Goal: Information Seeking & Learning: Learn about a topic

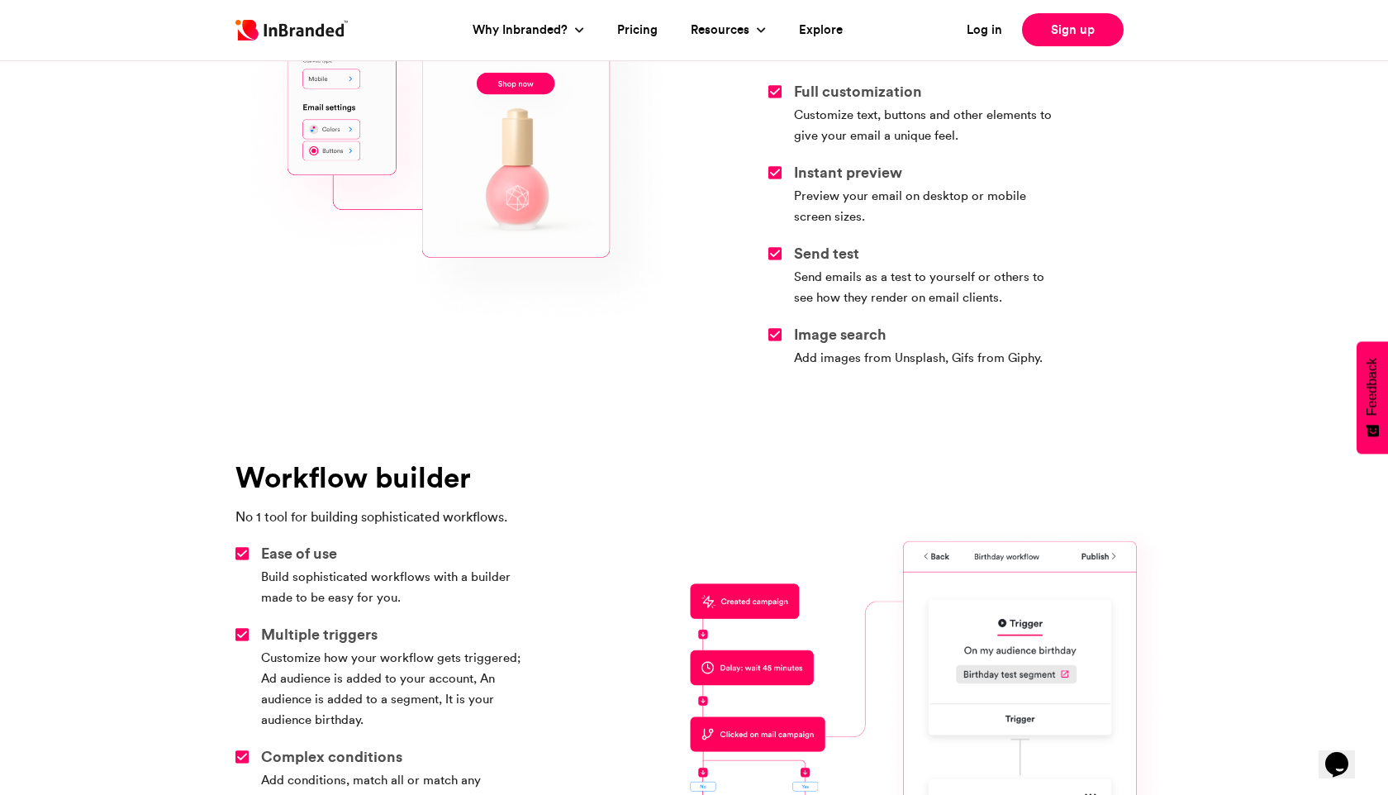
scroll to position [5108, 0]
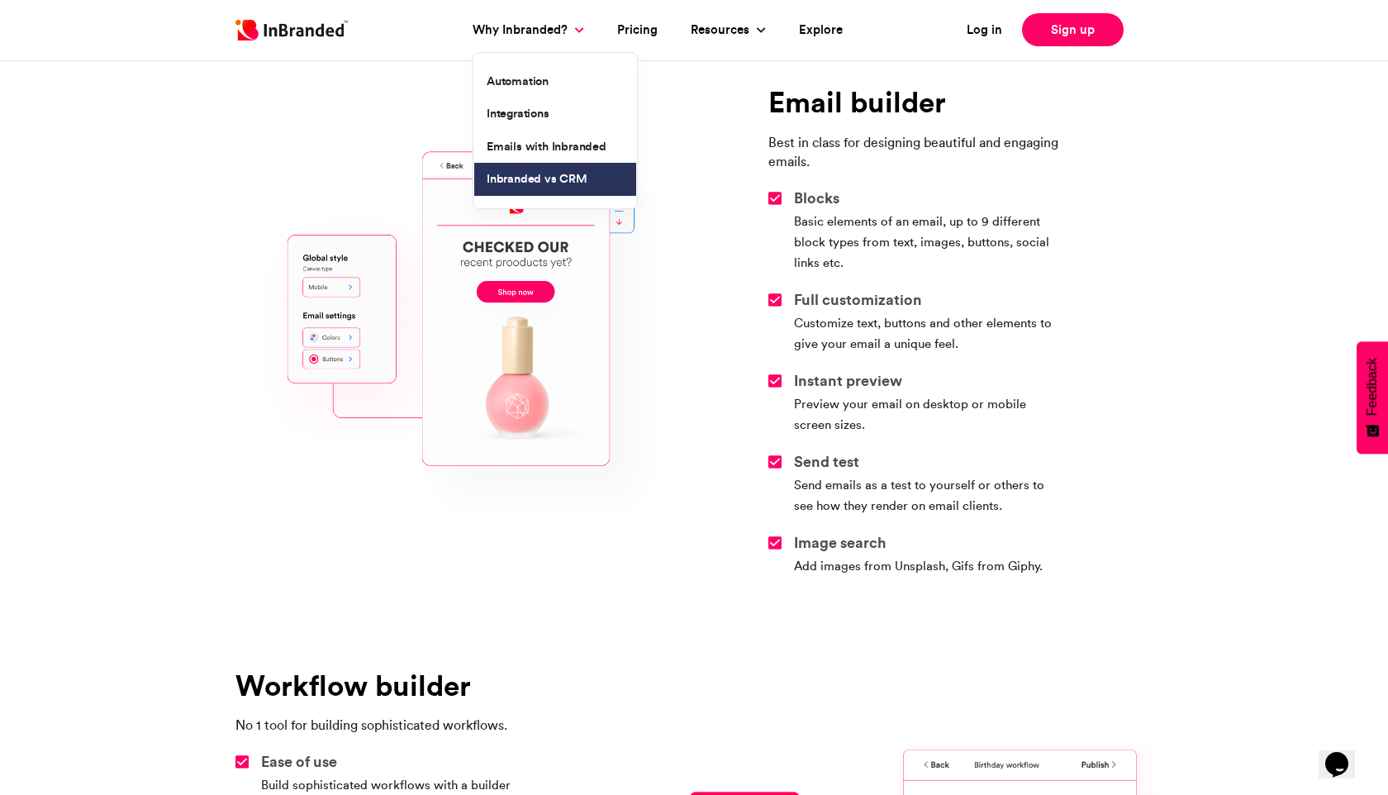
click at [549, 175] on link "Inbranded vs CRM" at bounding box center [555, 179] width 162 height 33
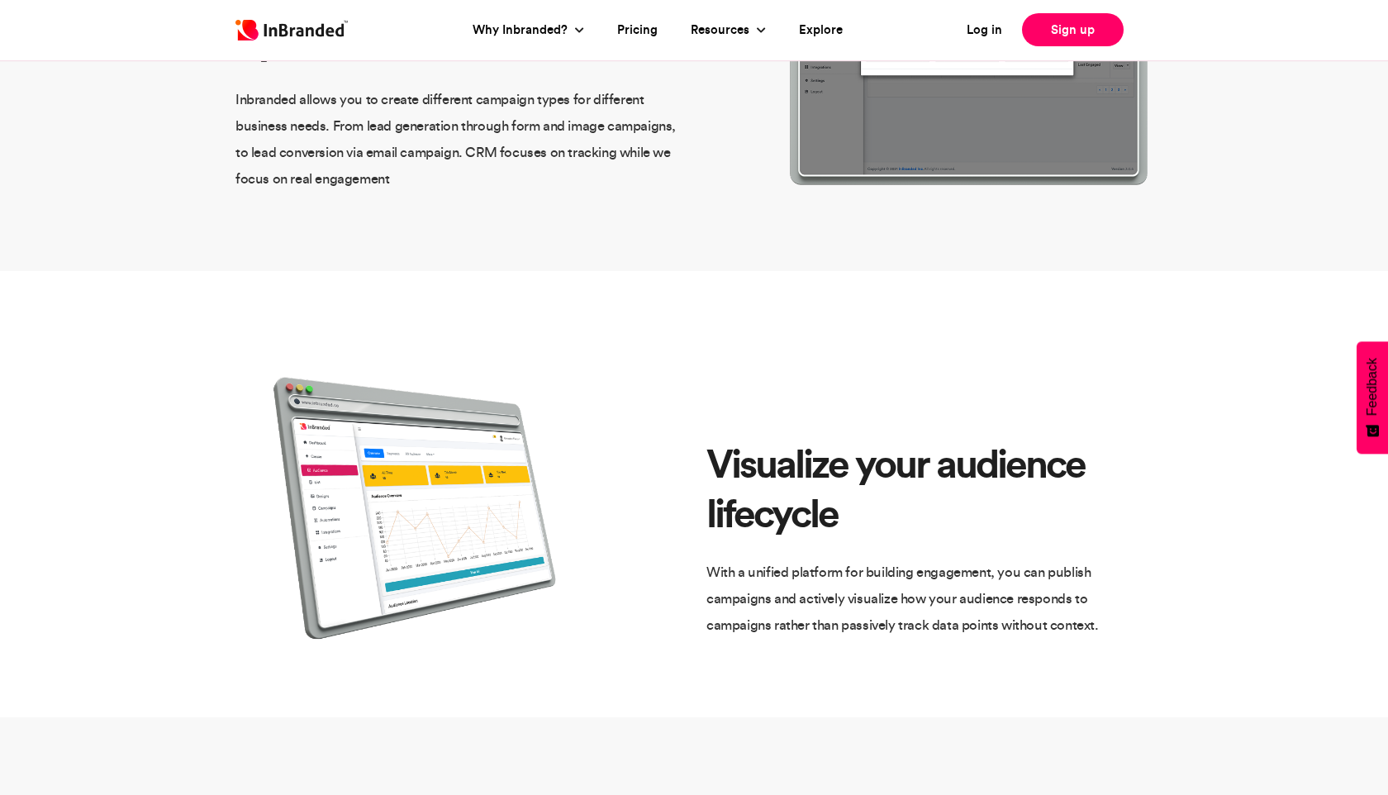
scroll to position [689, 0]
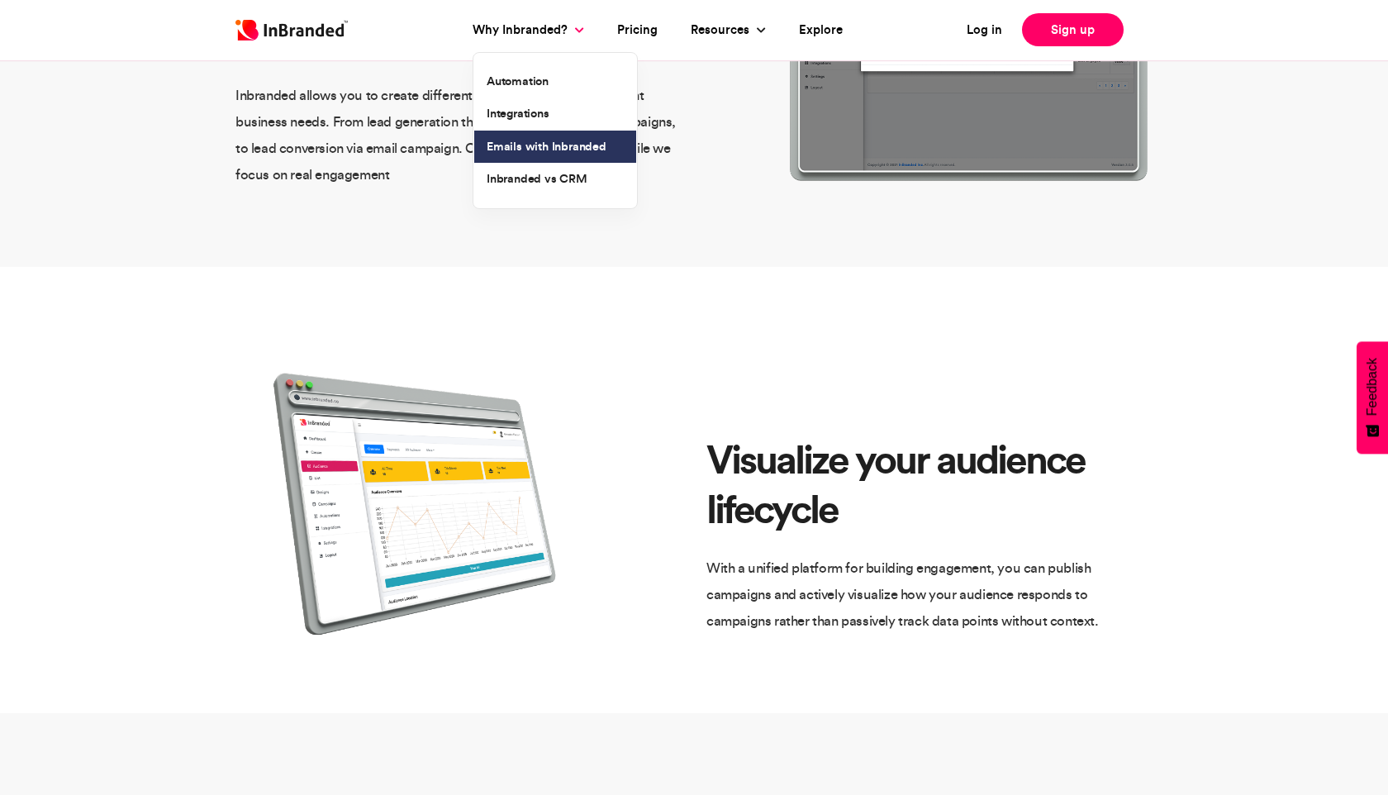
click at [539, 142] on link "Emails with Inbranded" at bounding box center [555, 147] width 162 height 33
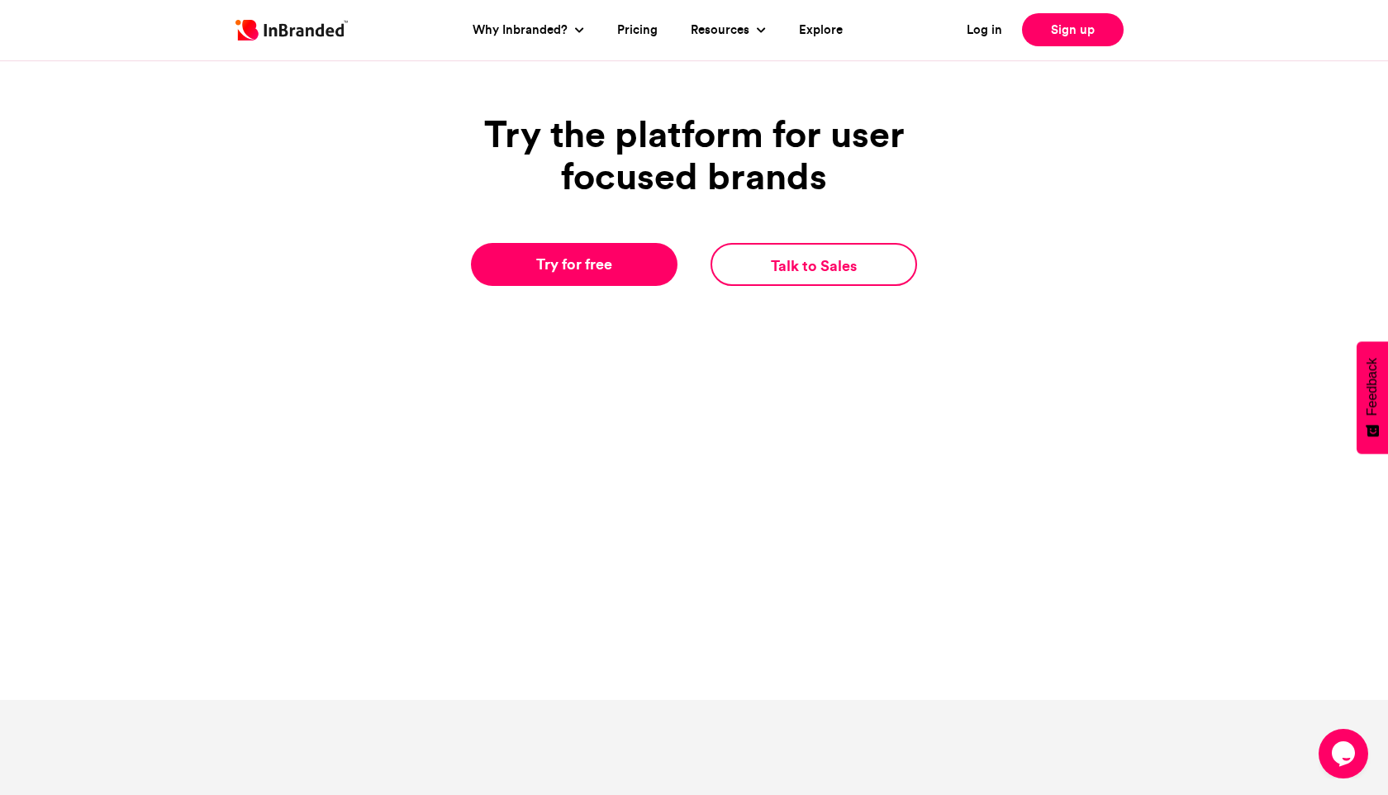
scroll to position [2915, 0]
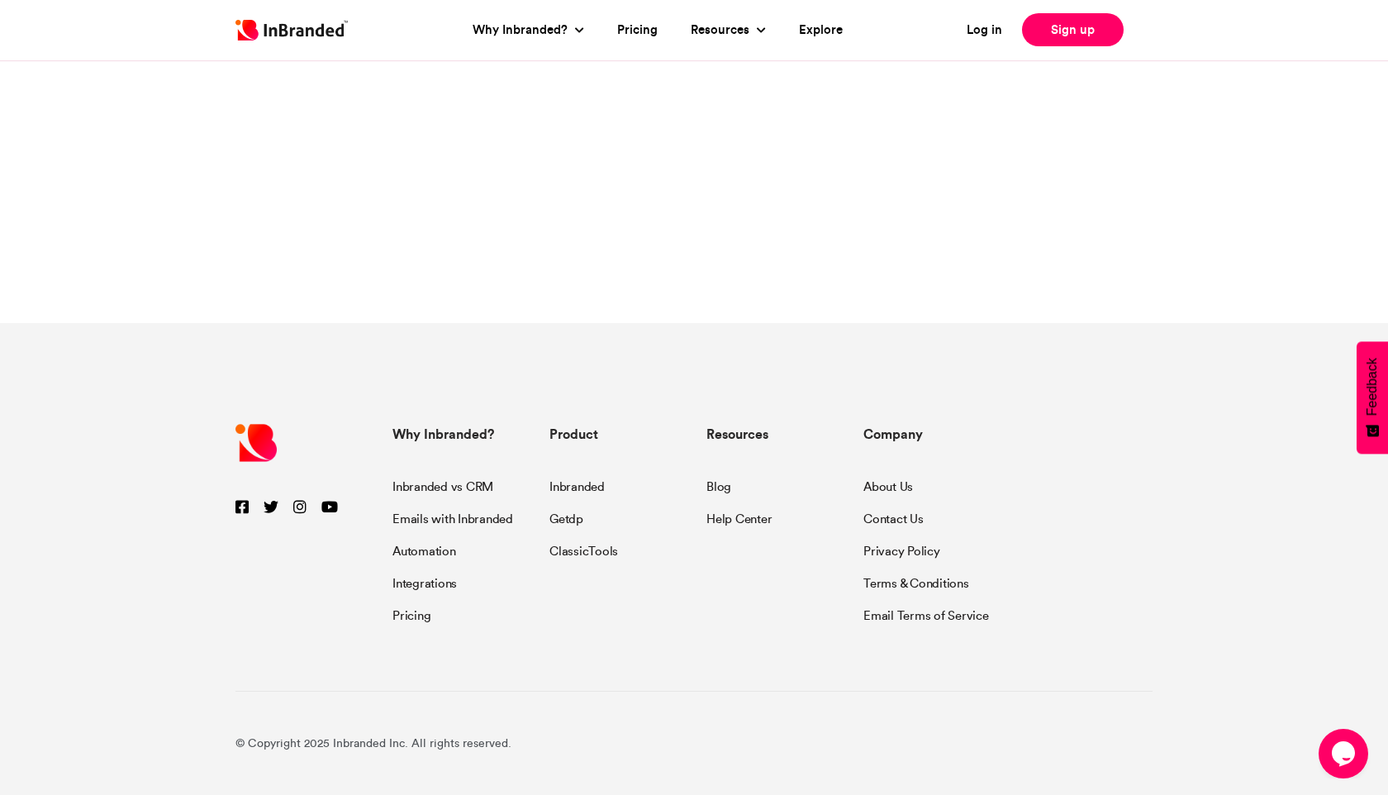
click at [302, 510] on icon at bounding box center [299, 506] width 13 height 15
click at [560, 521] on link "Getdp" at bounding box center [567, 517] width 34 height 32
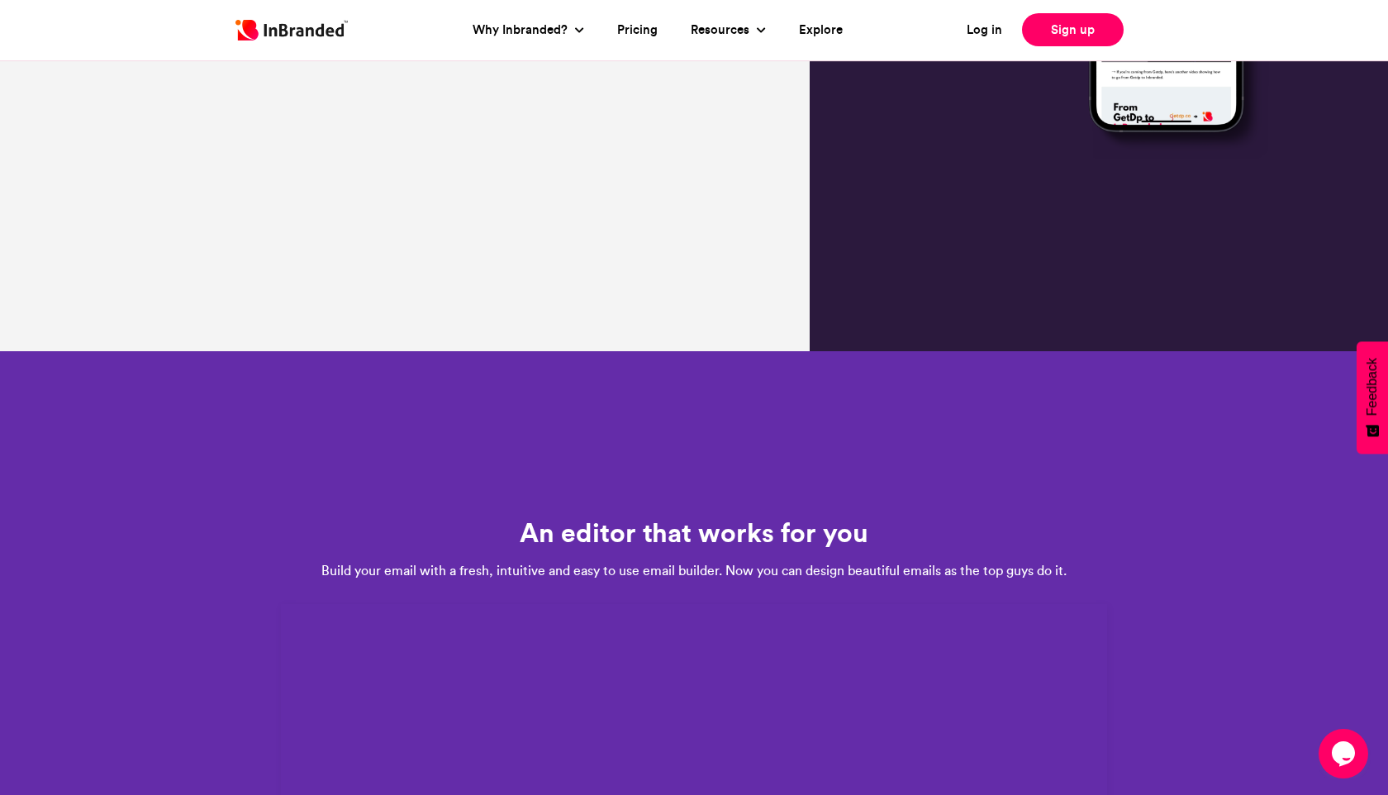
scroll to position [0, 0]
